Goal: Information Seeking & Learning: Learn about a topic

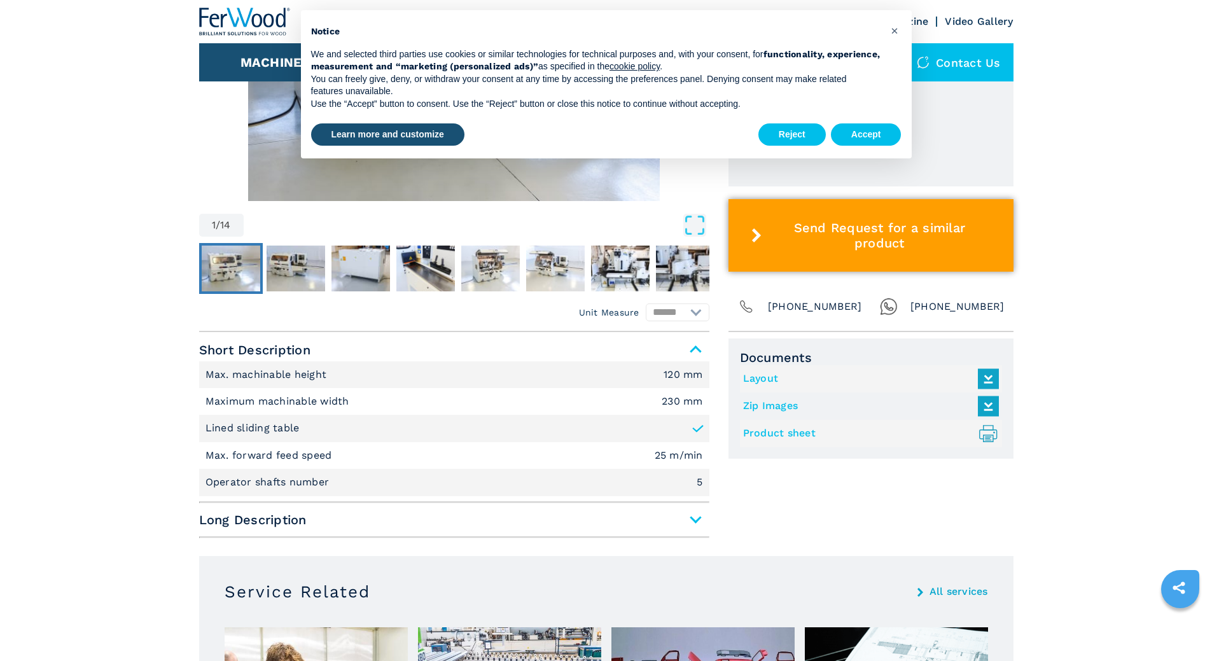
scroll to position [700, 0]
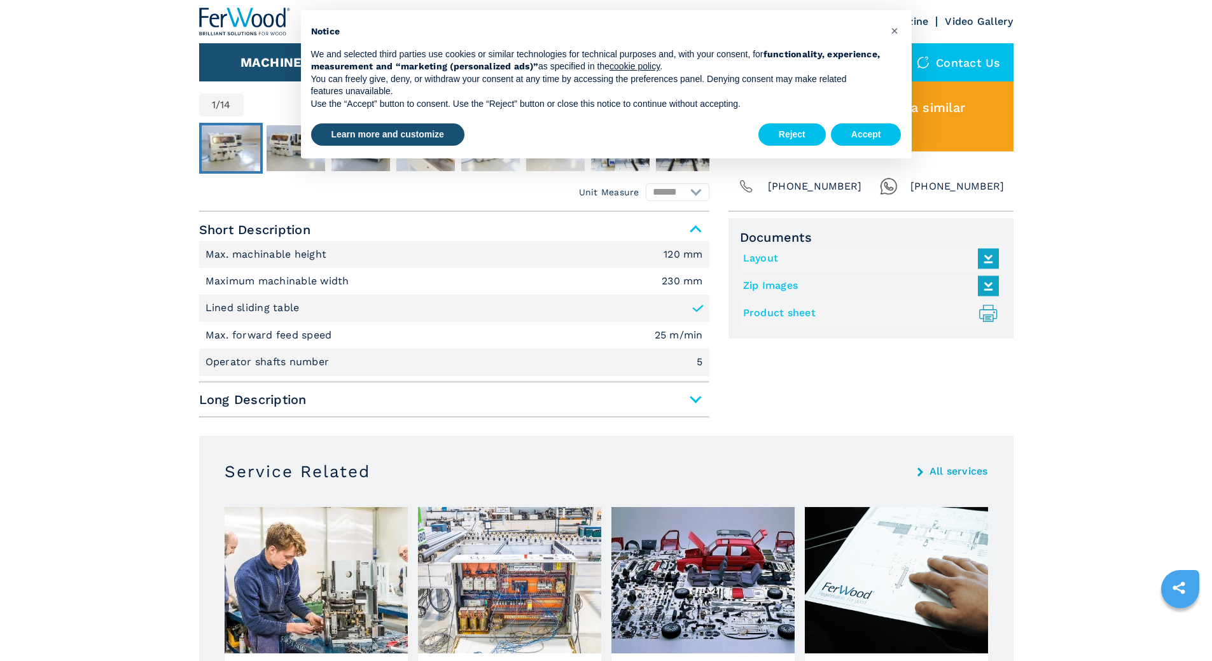
click at [693, 401] on span "Long Description" at bounding box center [454, 399] width 510 height 23
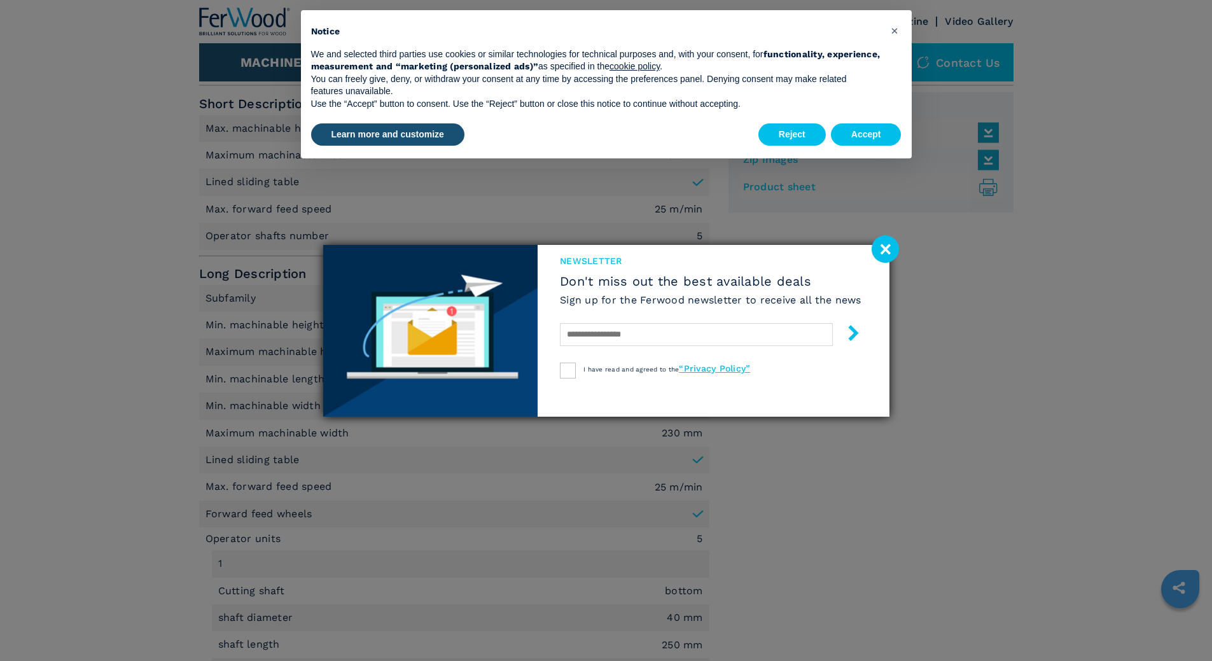
scroll to position [827, 0]
click at [900, 251] on div "newsletter Don't miss out the best available deals Sign up for the Ferwood news…" at bounding box center [606, 330] width 1212 height 661
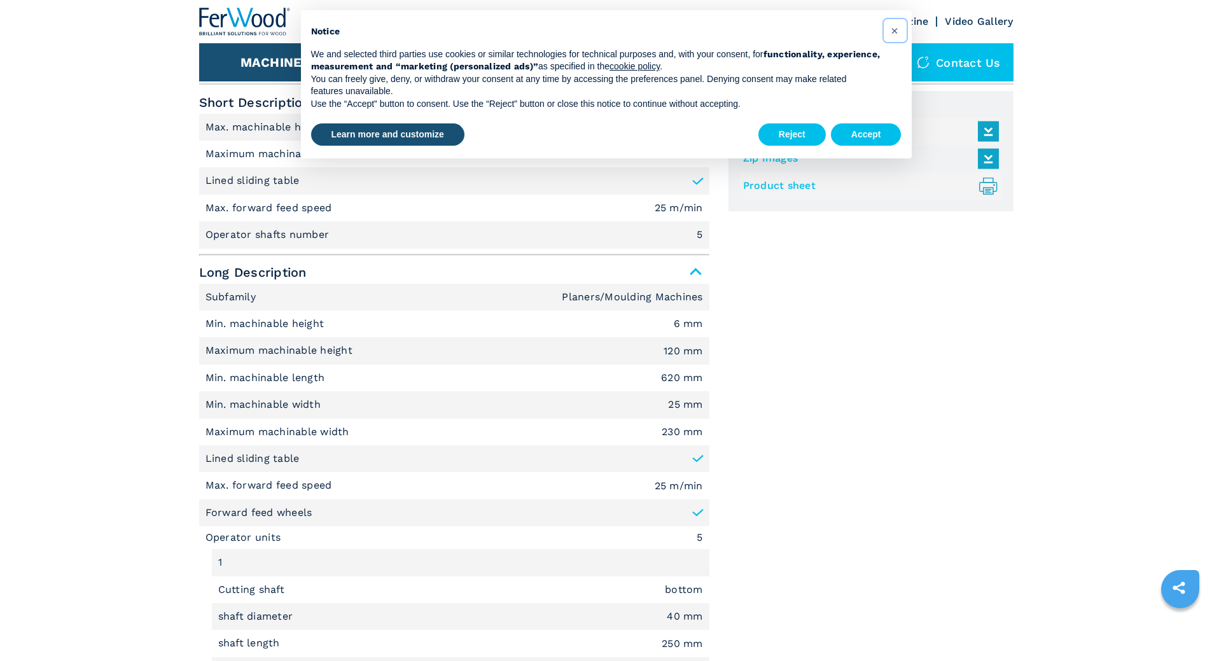
click at [897, 31] on span "×" at bounding box center [895, 30] width 8 height 15
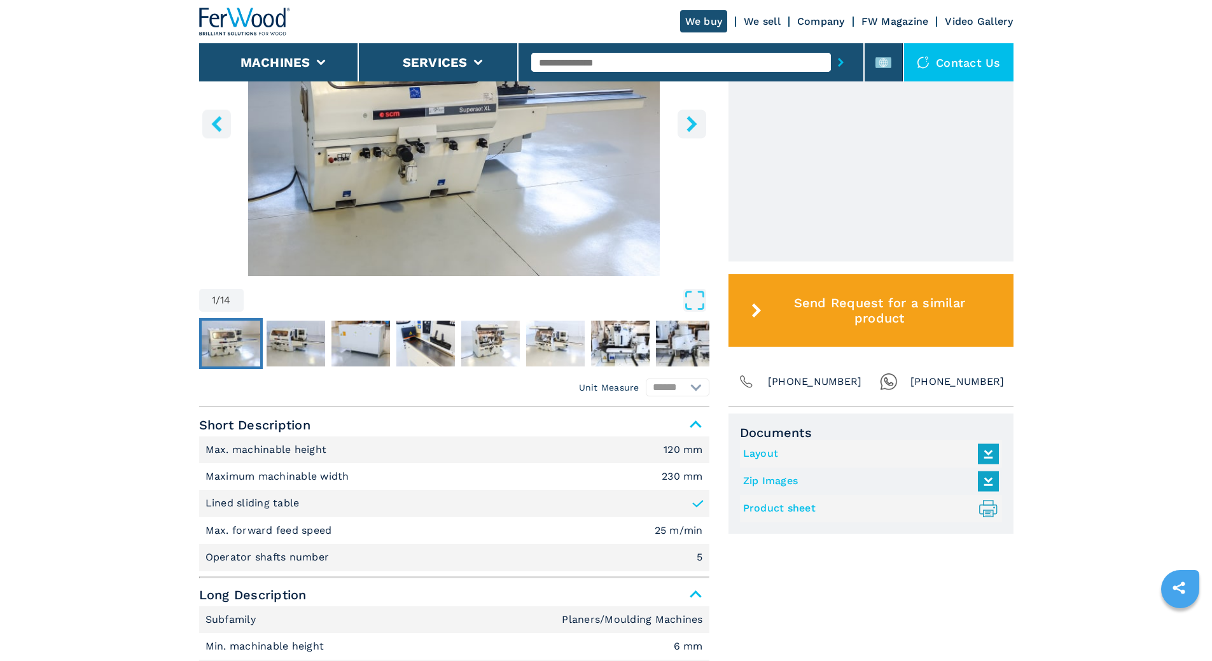
scroll to position [318, 0]
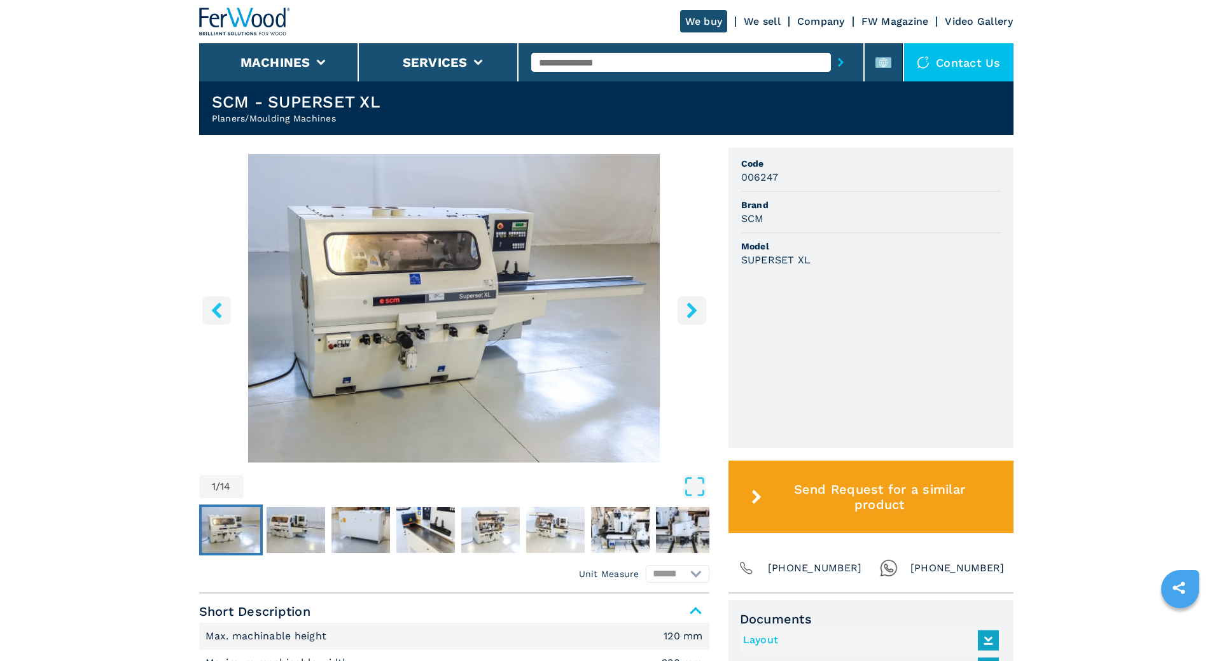
click at [695, 310] on icon "right-button" at bounding box center [692, 310] width 10 height 16
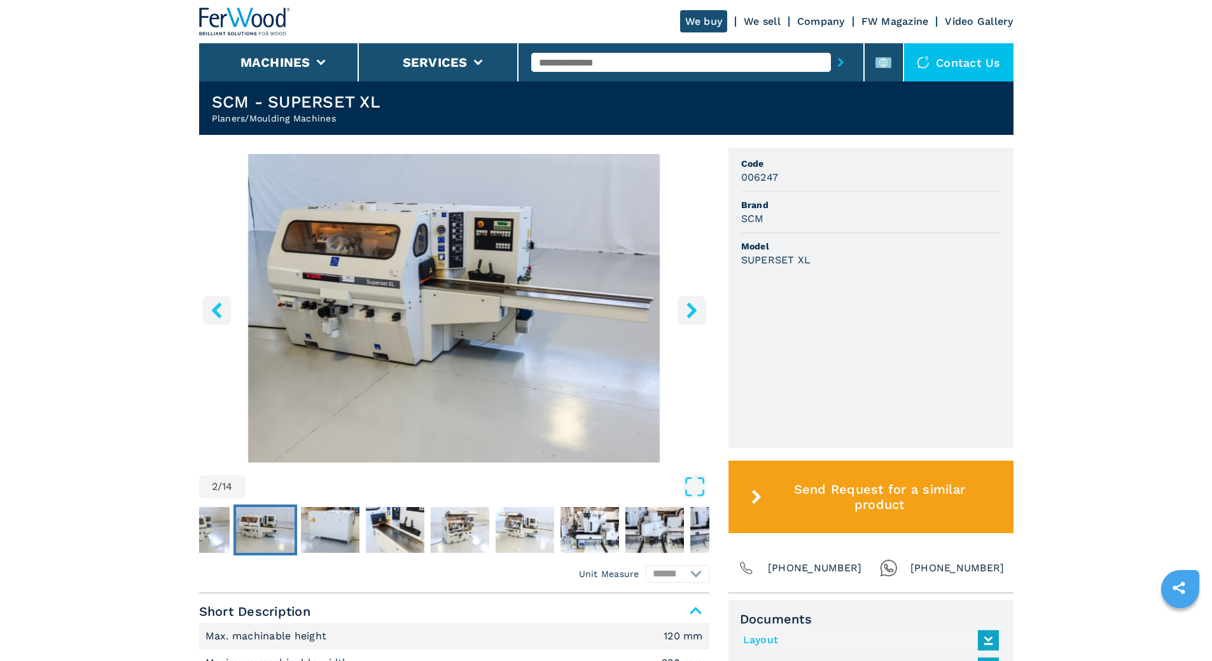
click at [688, 307] on icon "right-button" at bounding box center [692, 310] width 16 height 16
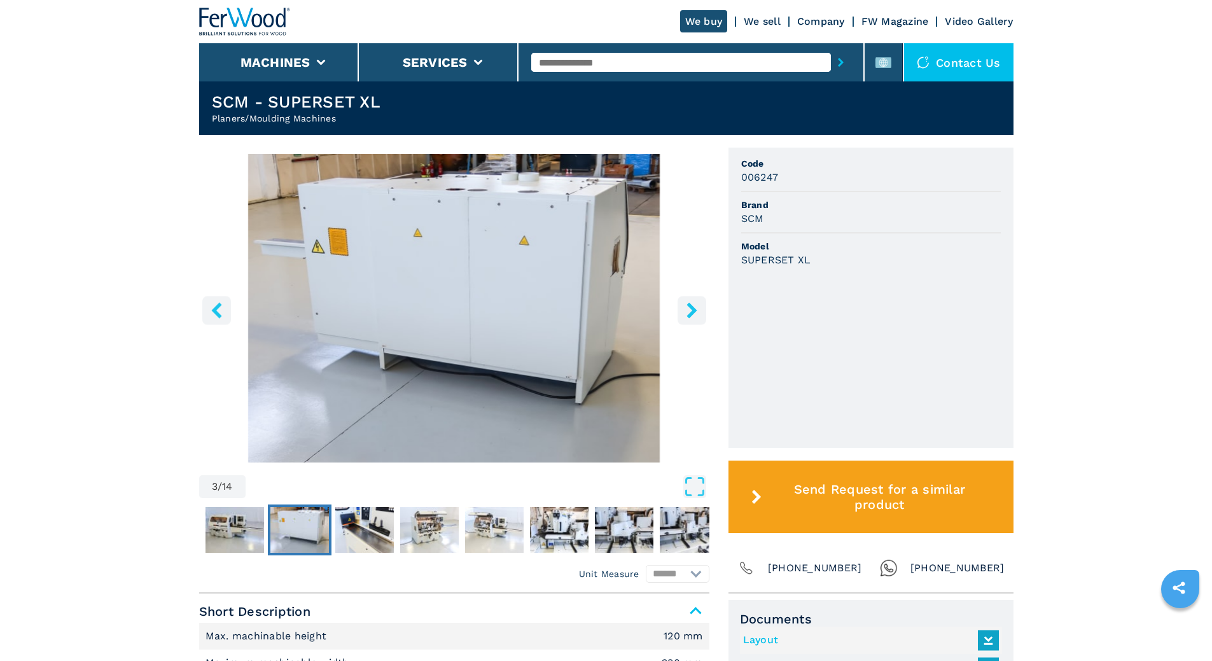
click at [692, 307] on icon "right-button" at bounding box center [692, 310] width 10 height 16
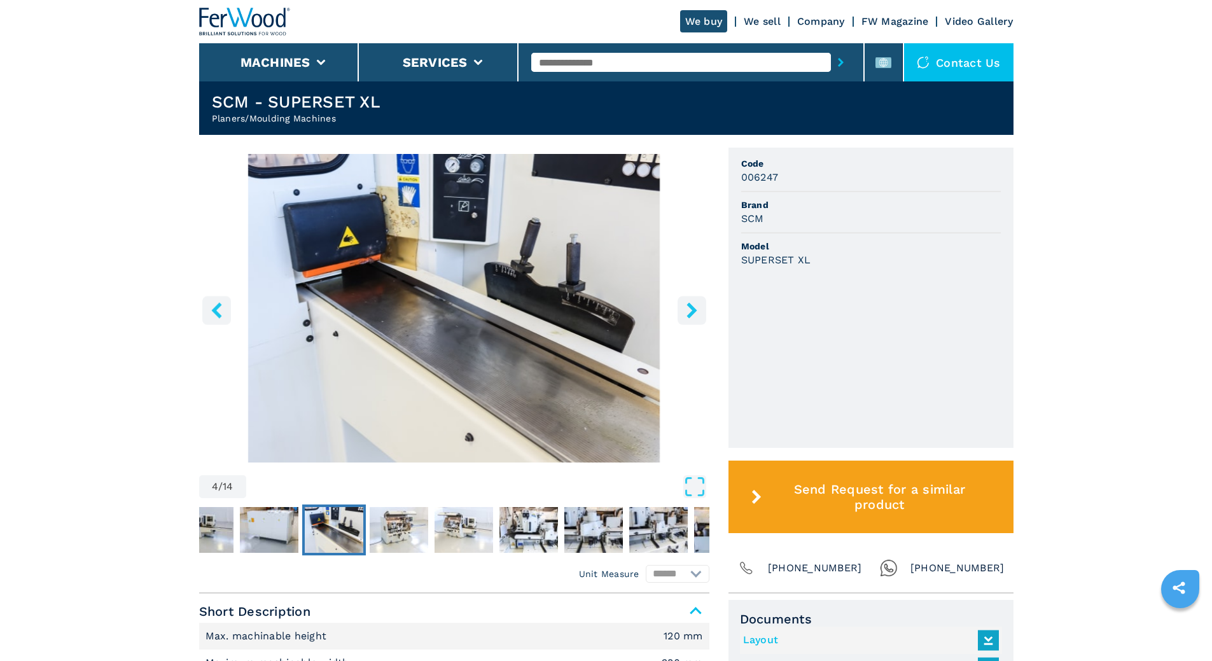
click at [692, 307] on icon "right-button" at bounding box center [692, 310] width 10 height 16
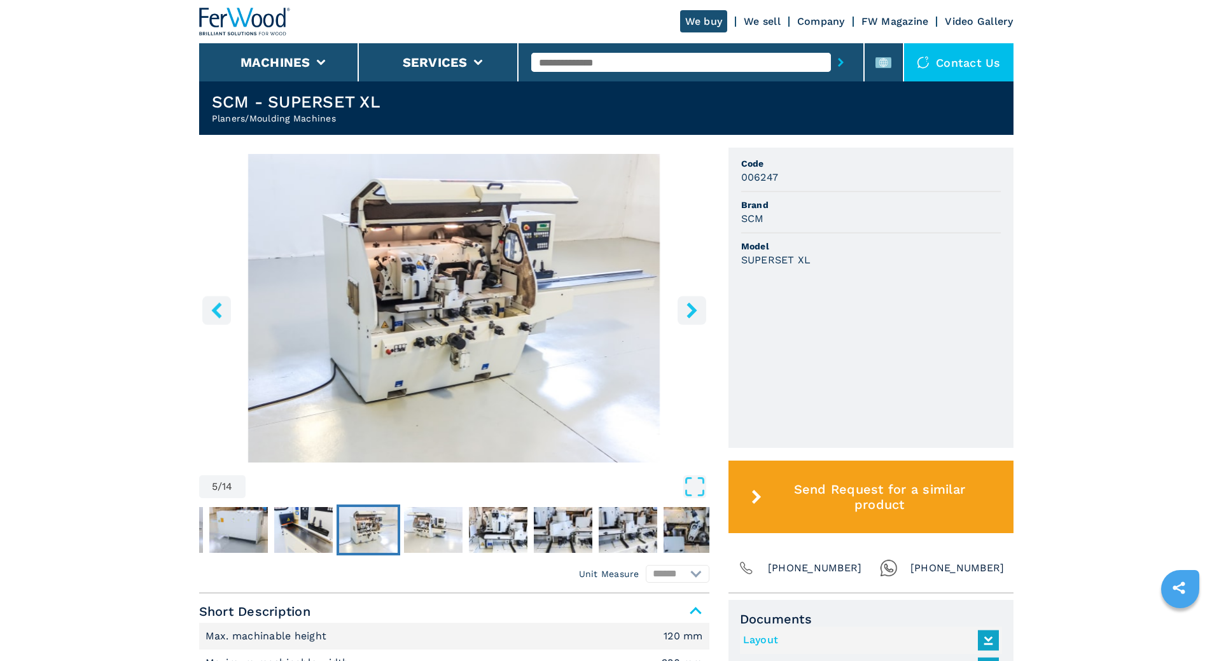
click at [690, 312] on icon "right-button" at bounding box center [692, 310] width 16 height 16
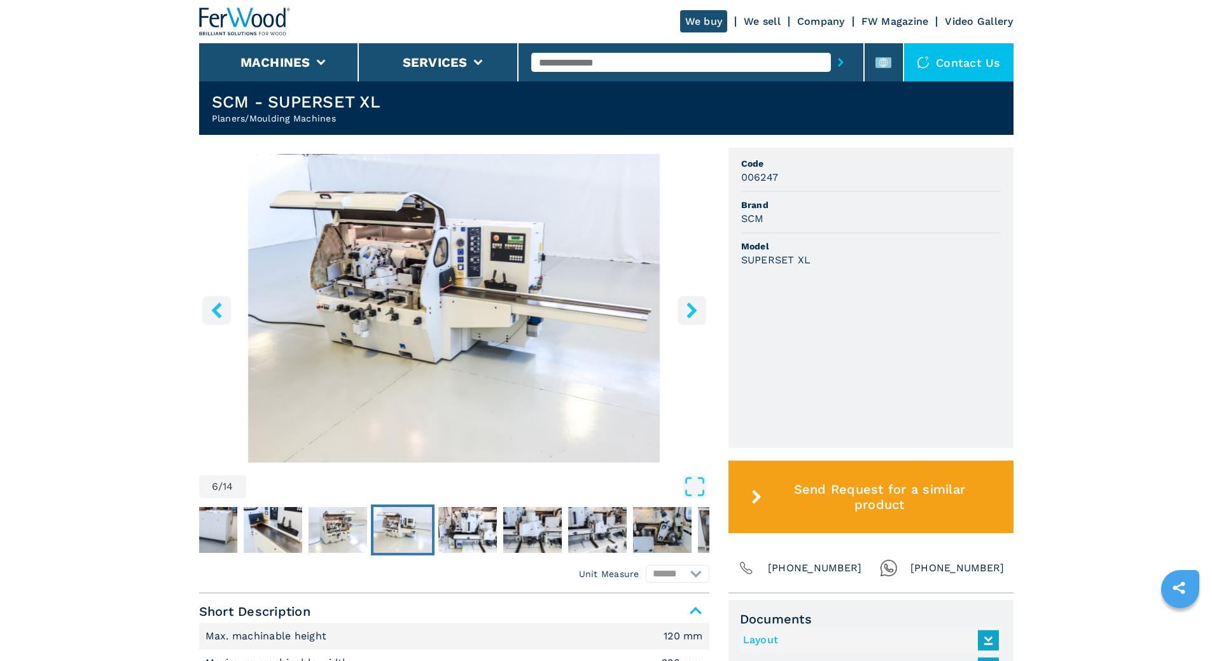
click at [690, 312] on icon "right-button" at bounding box center [692, 310] width 16 height 16
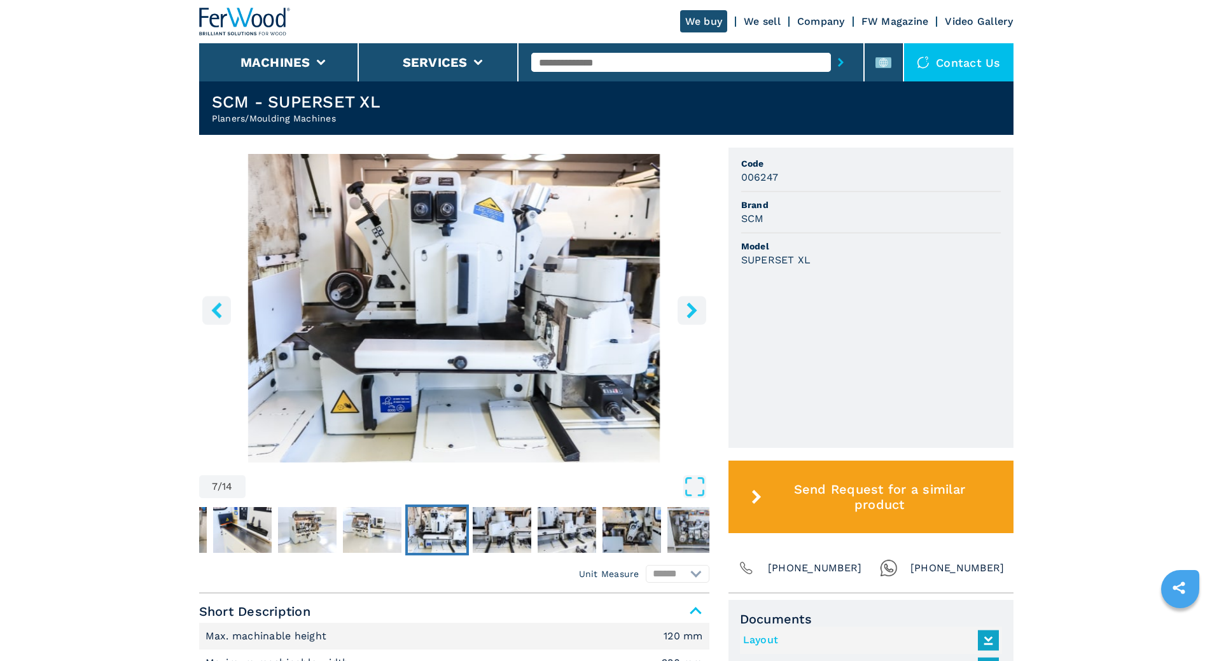
click at [692, 310] on icon "right-button" at bounding box center [692, 310] width 10 height 16
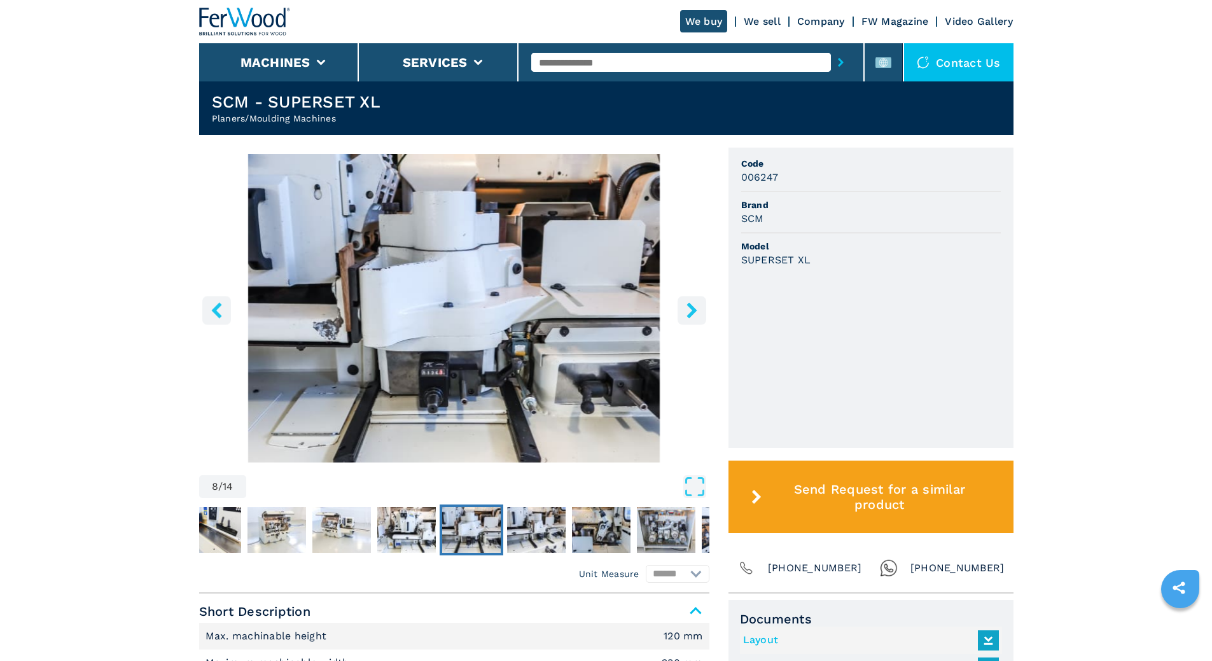
click at [692, 306] on icon "right-button" at bounding box center [692, 310] width 10 height 16
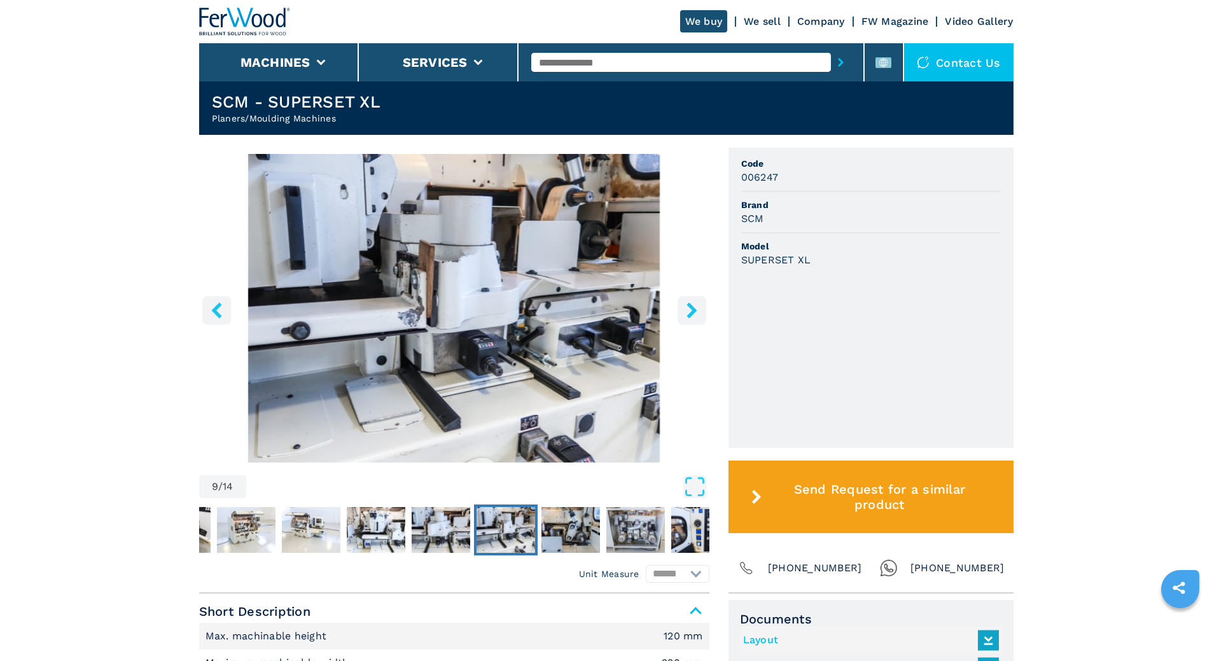
click at [692, 306] on icon "right-button" at bounding box center [692, 310] width 10 height 16
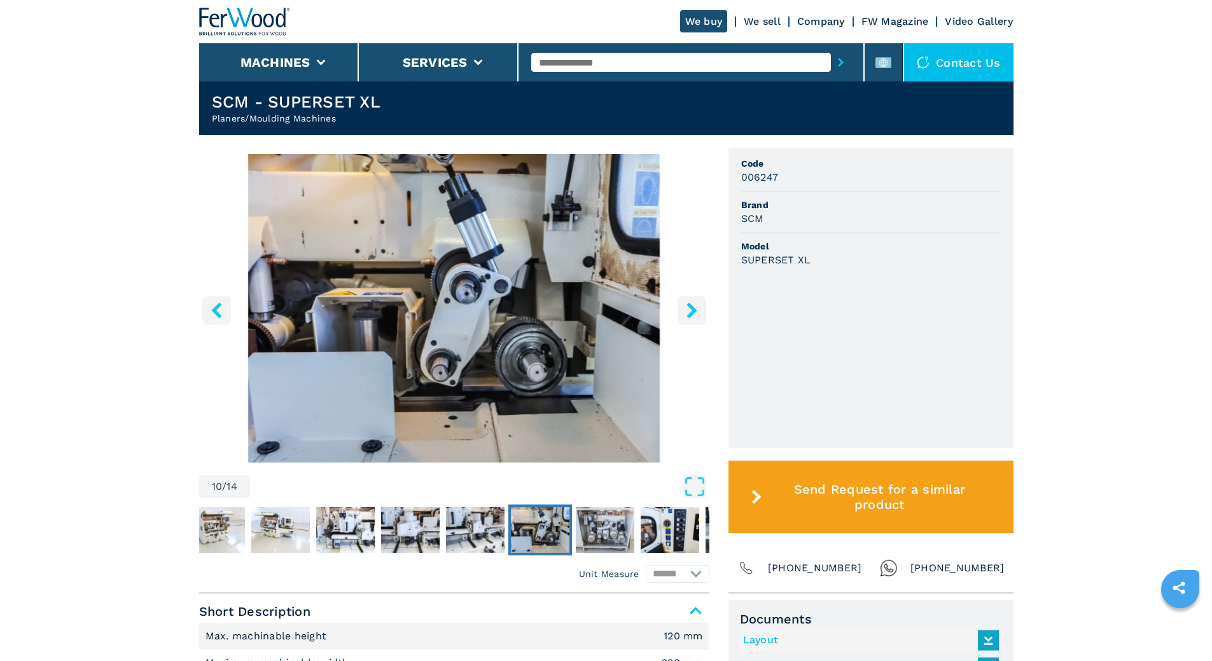
click at [692, 309] on icon "right-button" at bounding box center [692, 310] width 10 height 16
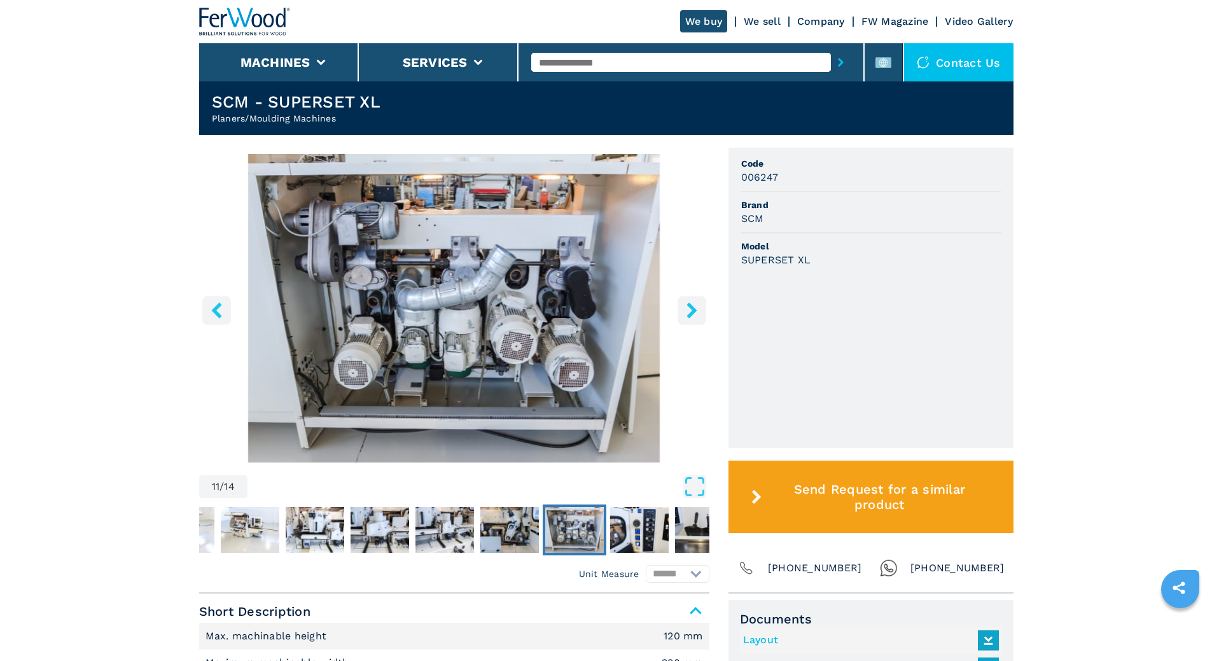
click at [687, 304] on icon "right-button" at bounding box center [692, 310] width 16 height 16
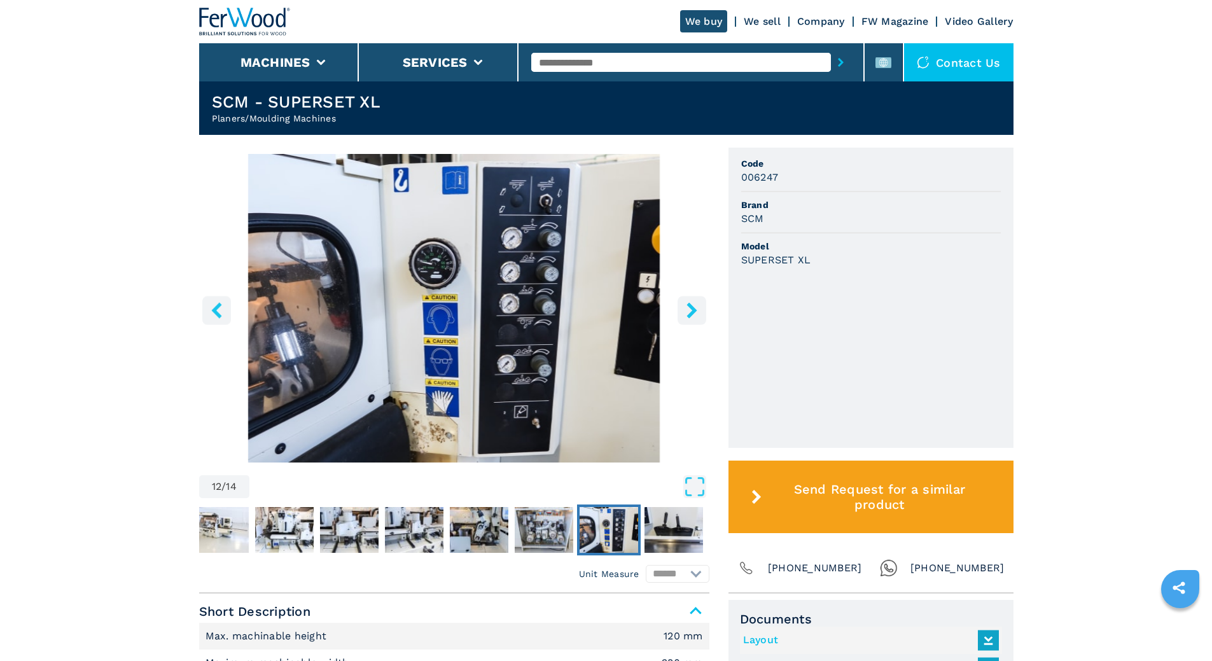
click at [687, 304] on icon "right-button" at bounding box center [692, 310] width 16 height 16
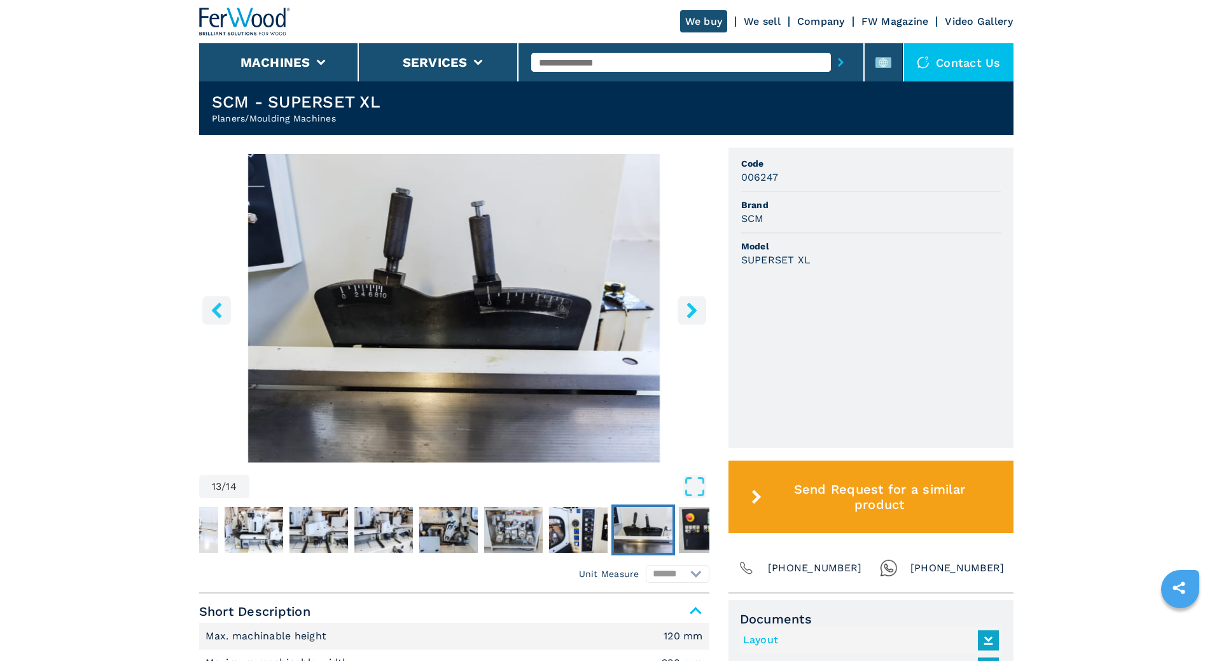
click at [690, 304] on icon "right-button" at bounding box center [692, 310] width 10 height 16
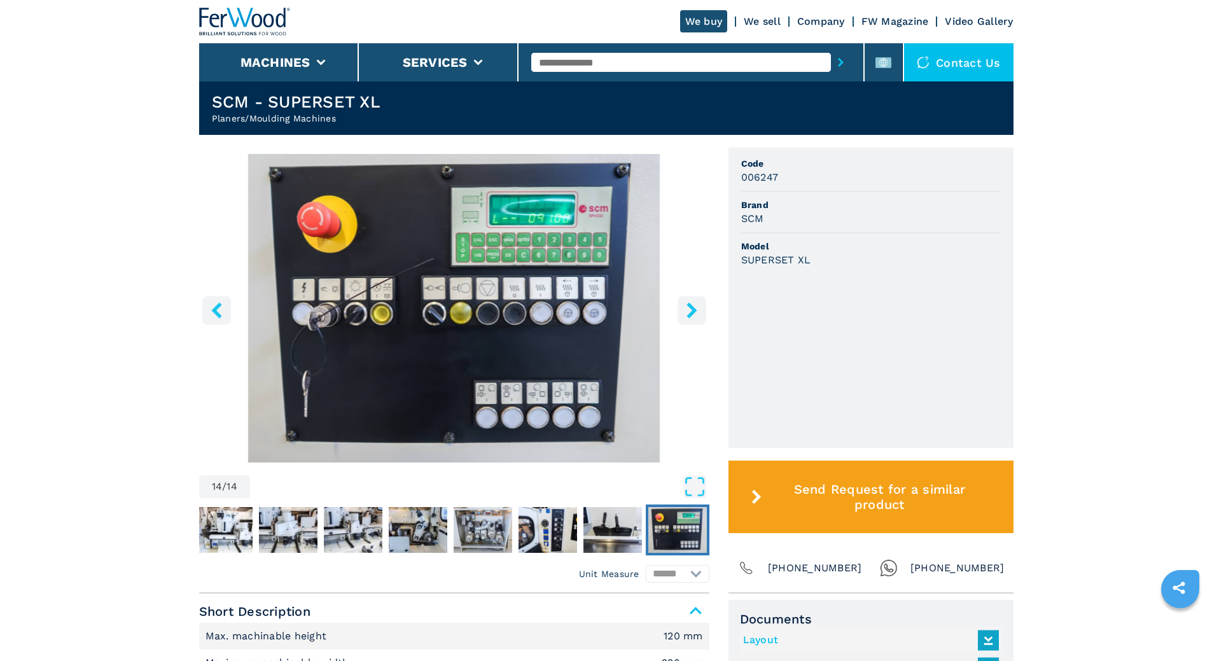
click at [697, 305] on icon "right-button" at bounding box center [692, 310] width 16 height 16
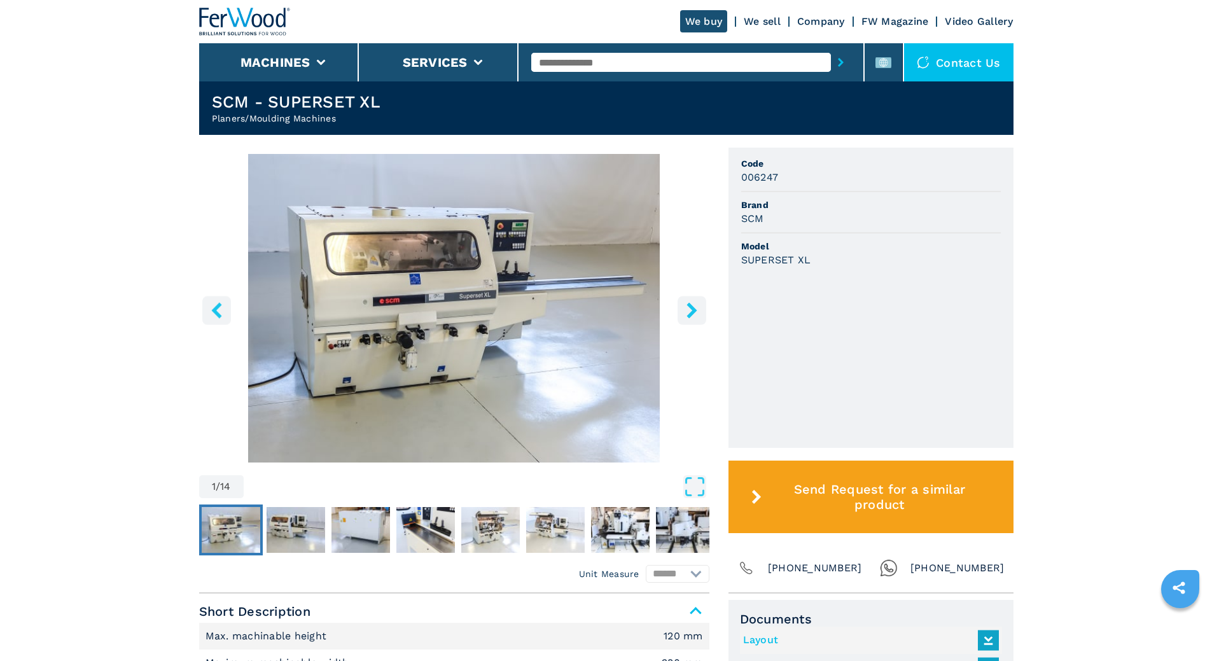
click at [216, 309] on icon "left-button" at bounding box center [216, 310] width 10 height 16
